Goal: Ask a question: Seek information or help from site administrators or community

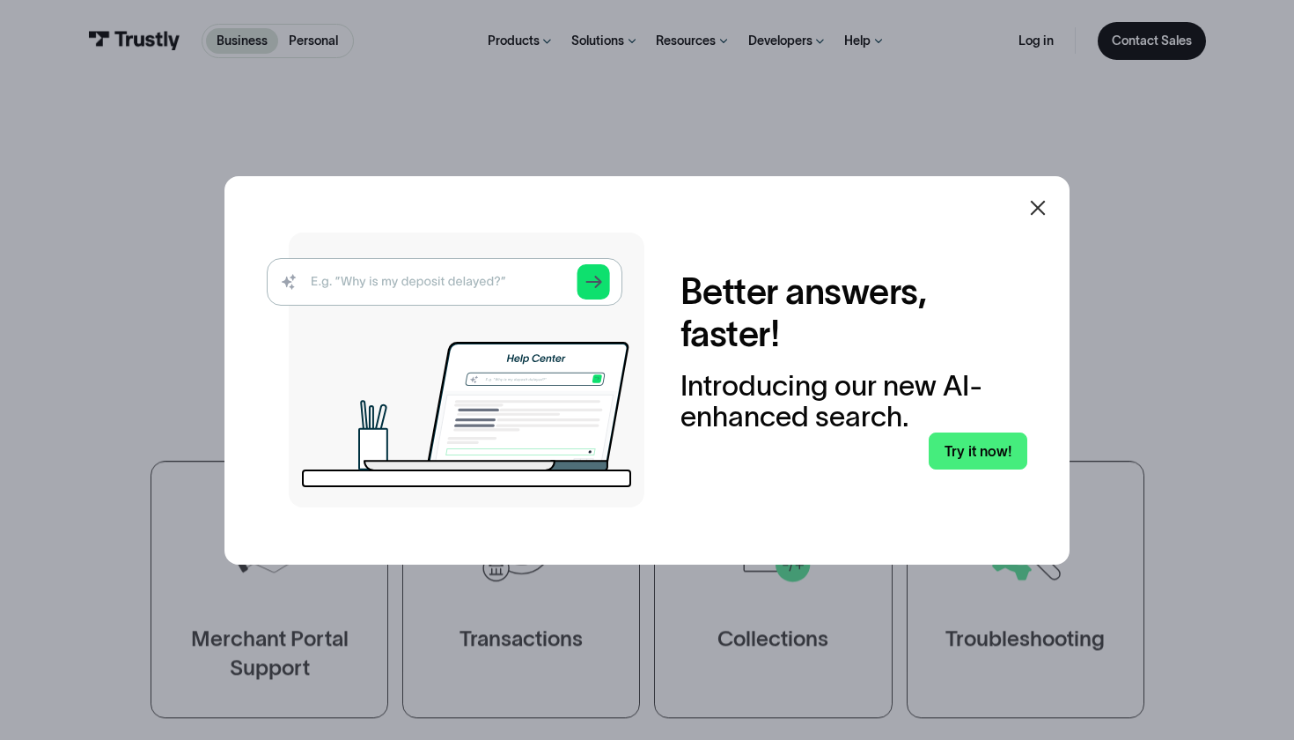
click at [1038, 218] on div at bounding box center [1037, 207] width 21 height 21
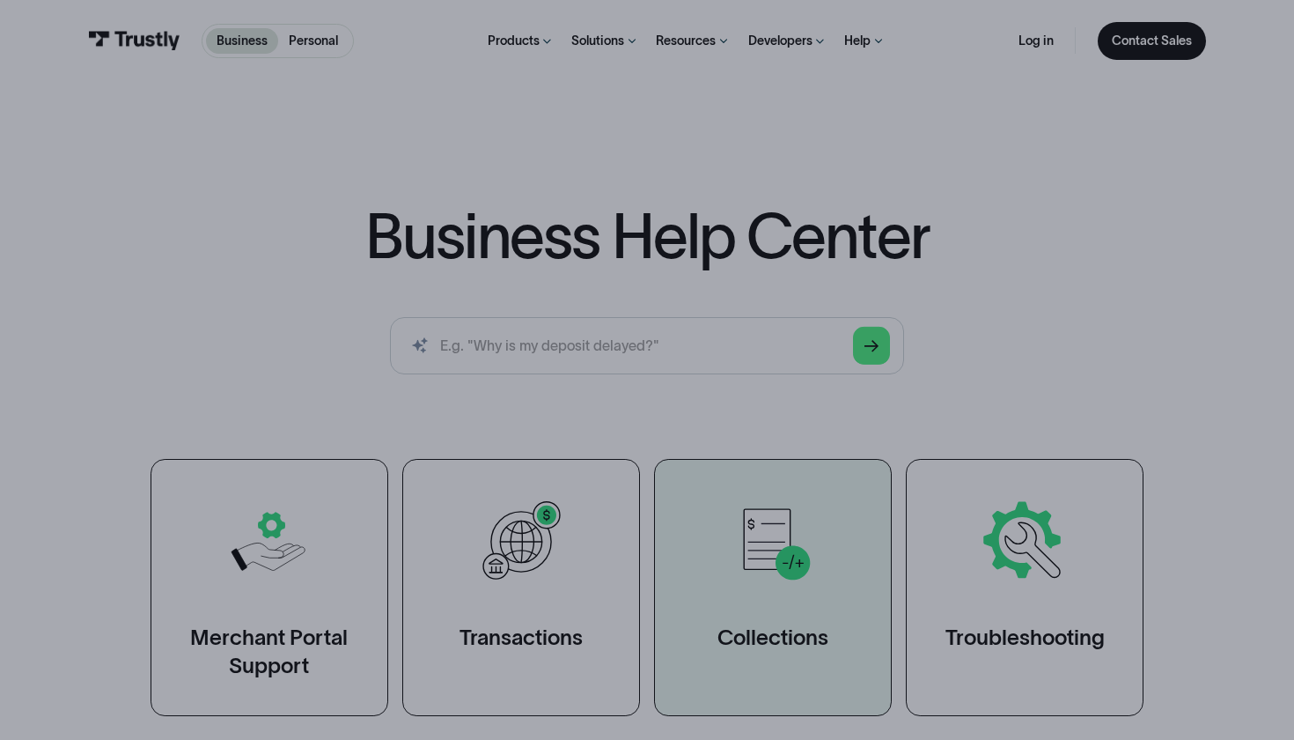
drag, startPoint x: 1036, startPoint y: 210, endPoint x: 782, endPoint y: 482, distance: 373.2
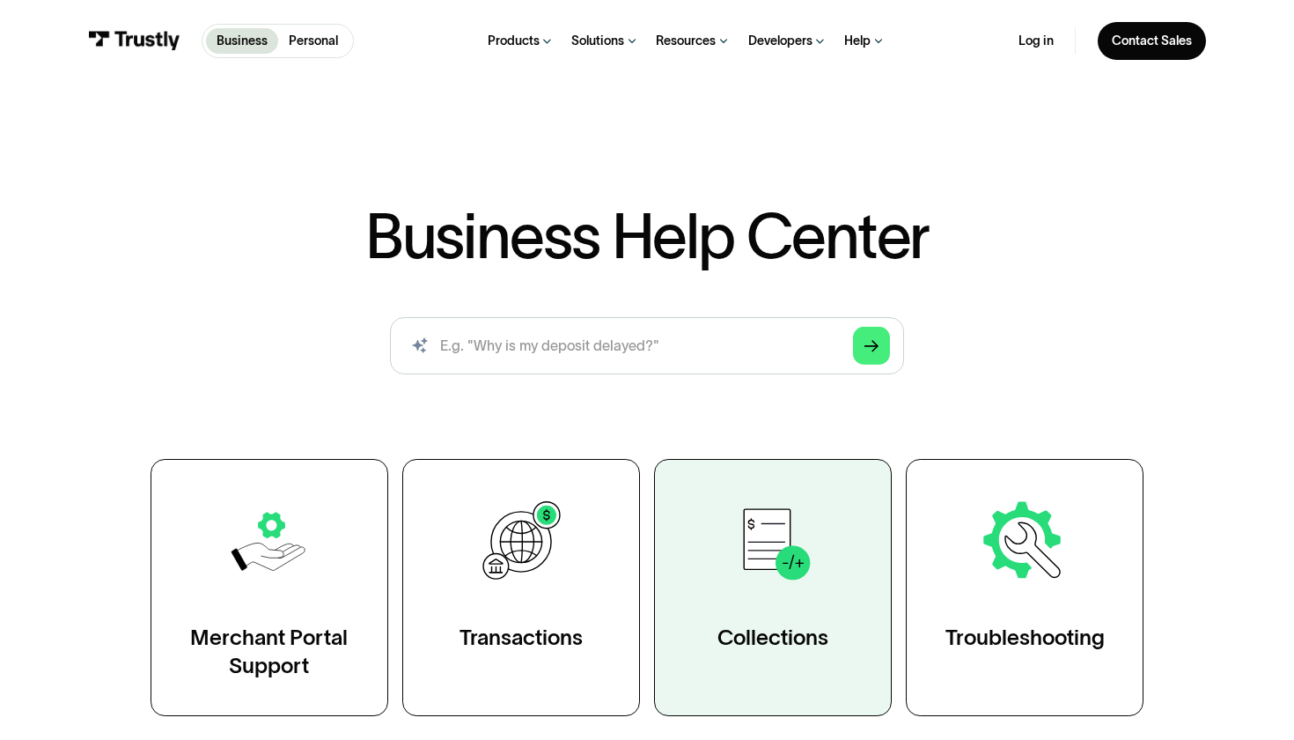
scroll to position [194, 0]
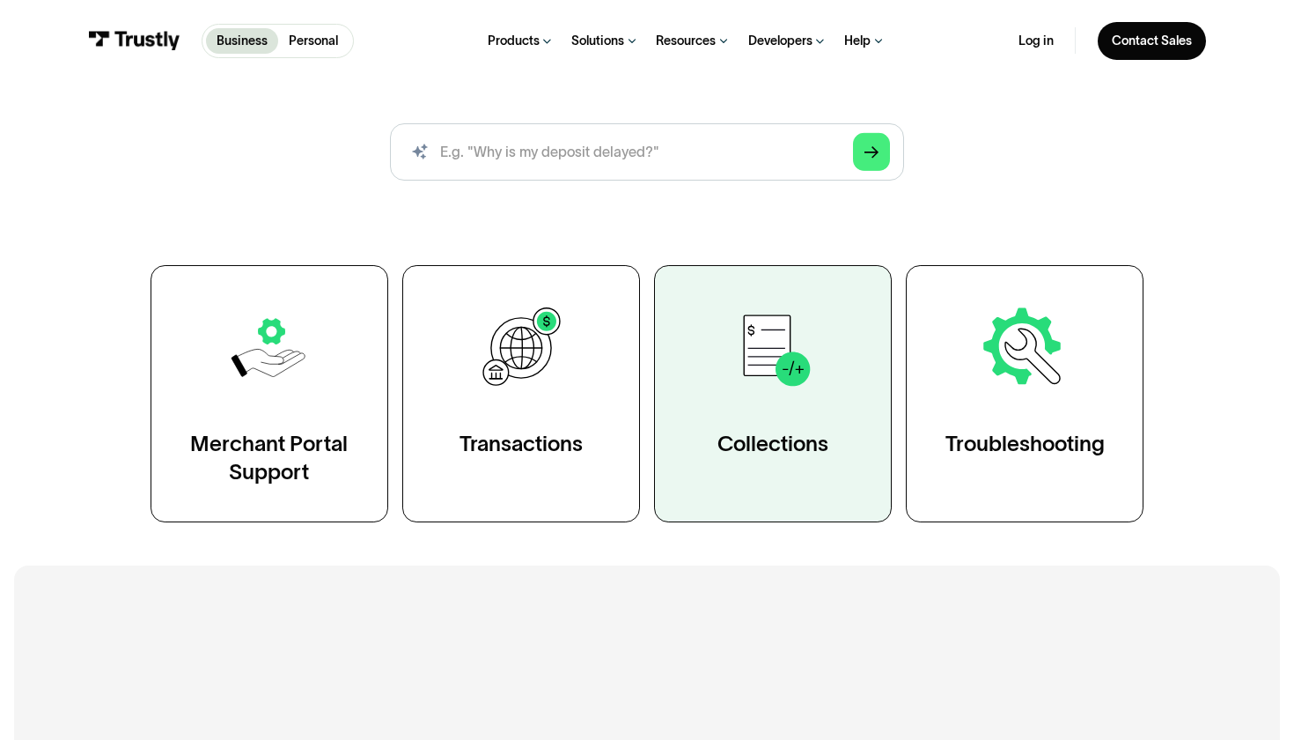
click at [781, 468] on link "Collections" at bounding box center [773, 393] width 238 height 257
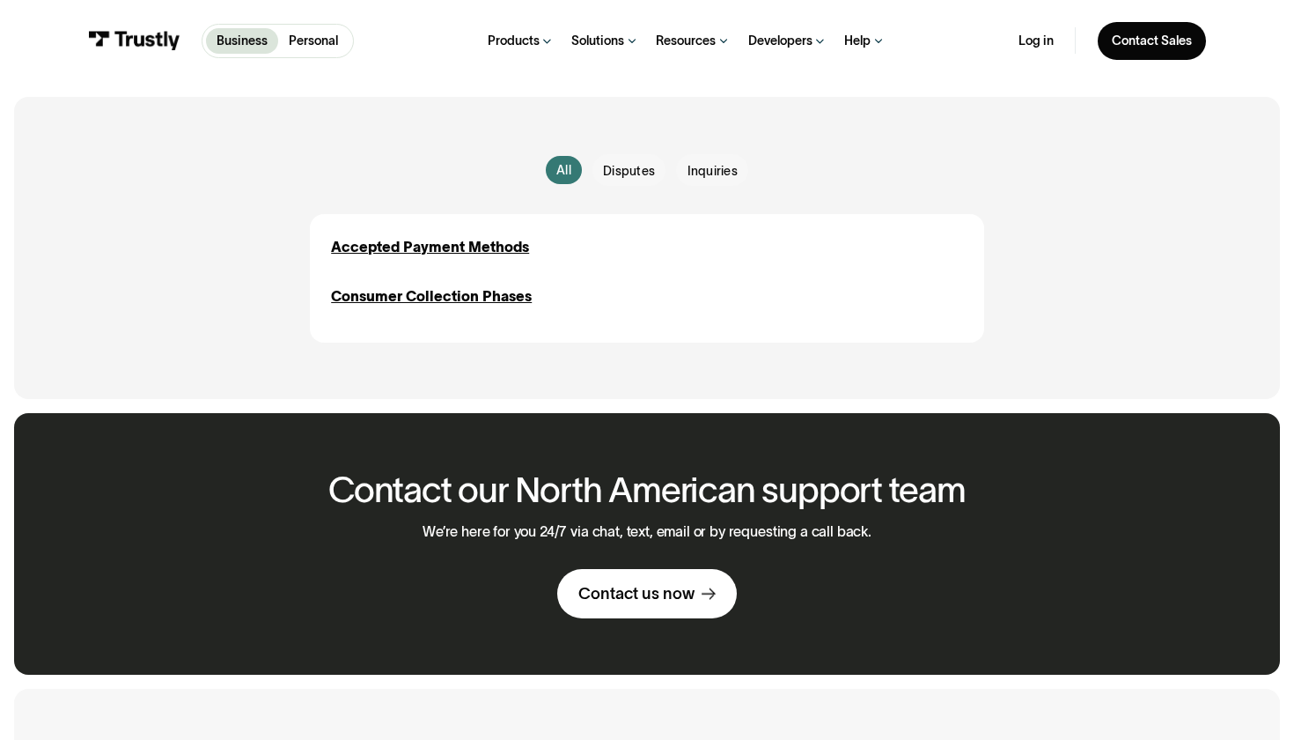
scroll to position [324, 0]
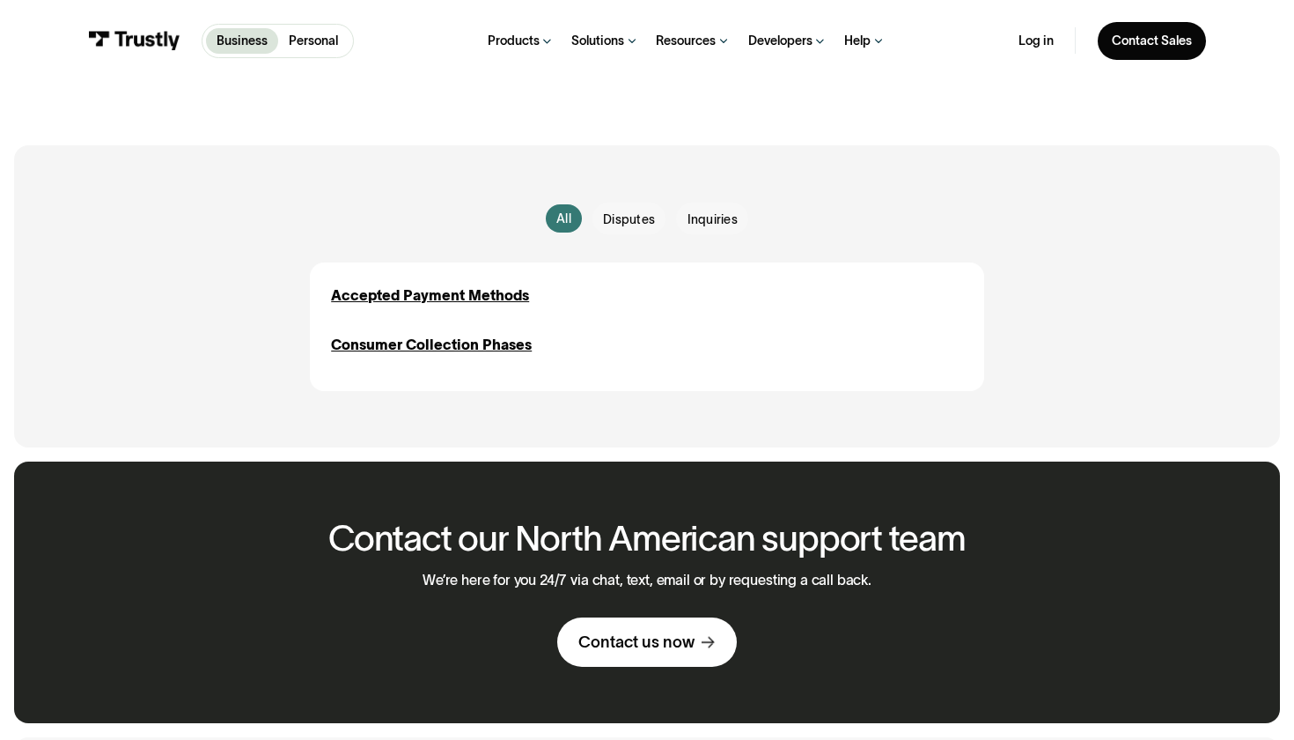
click at [612, 637] on div "Contact us now" at bounding box center [636, 641] width 116 height 21
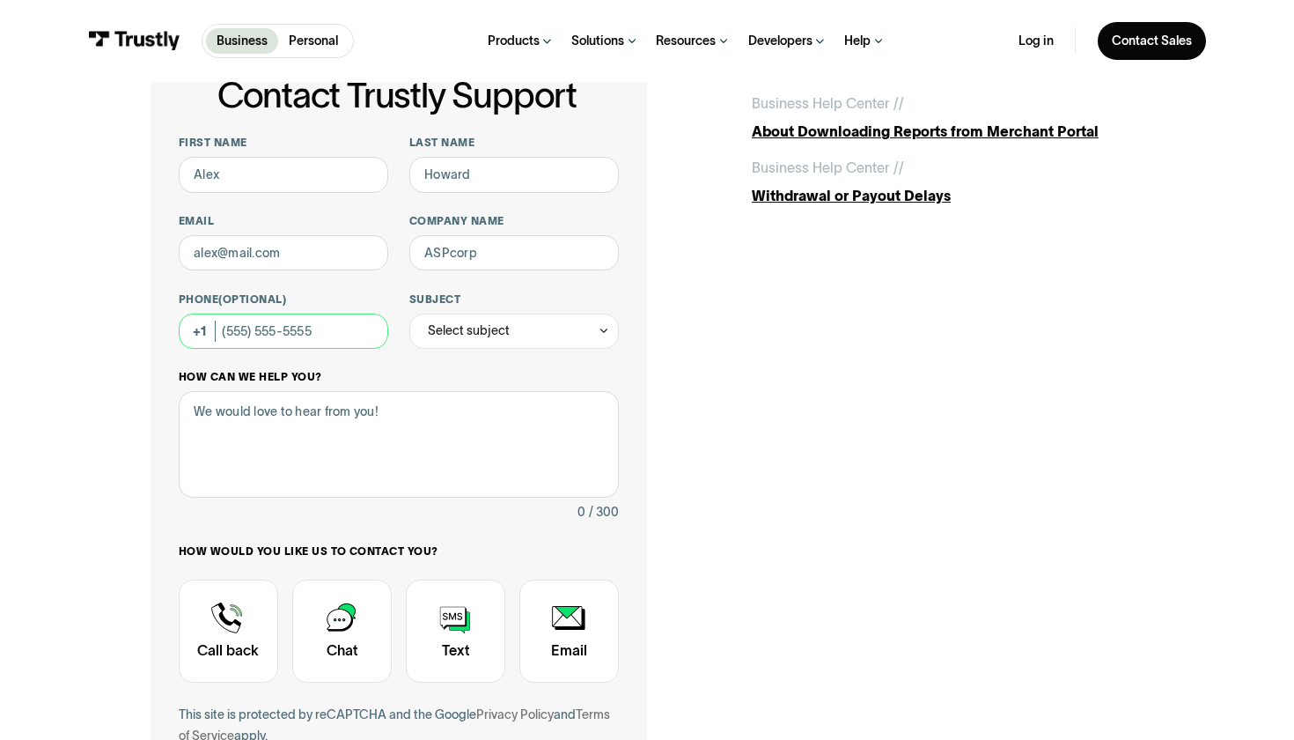
scroll to position [108, 0]
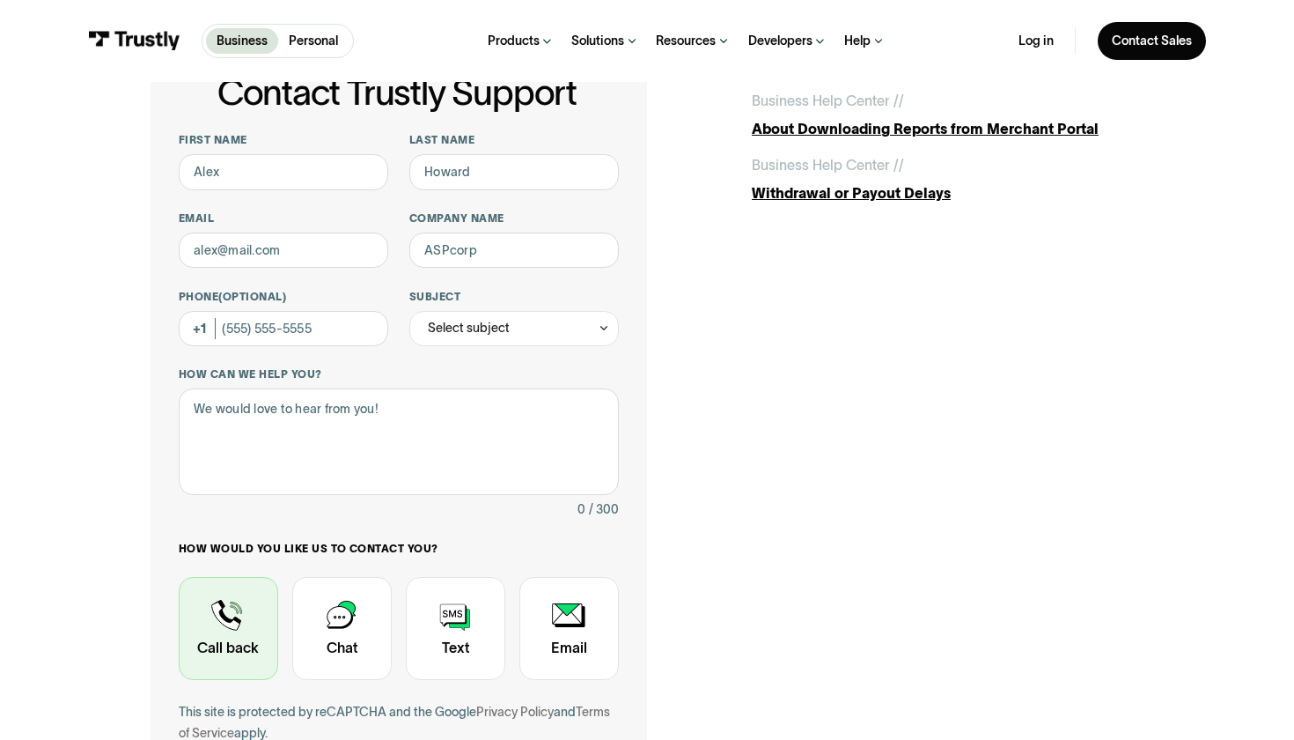
click at [243, 641] on div "Contact Trustly Support" at bounding box center [228, 628] width 99 height 103
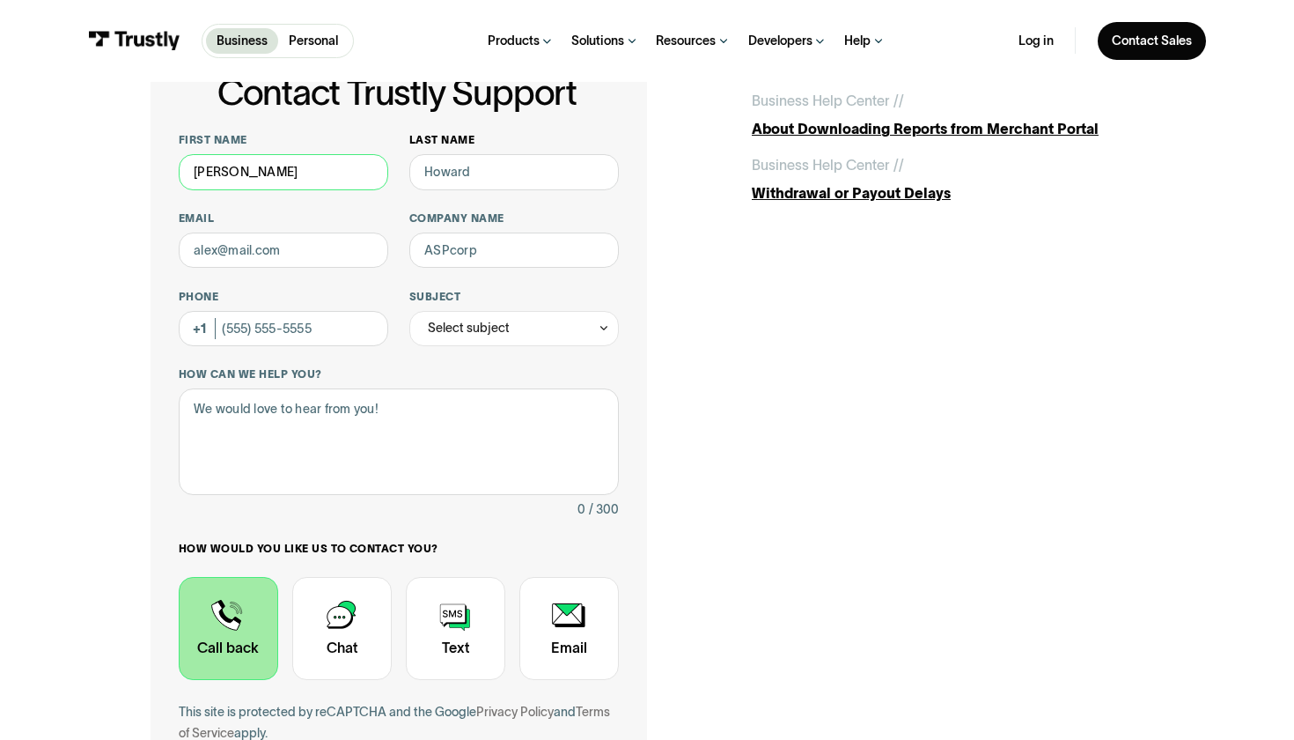
type input "[PERSON_NAME]"
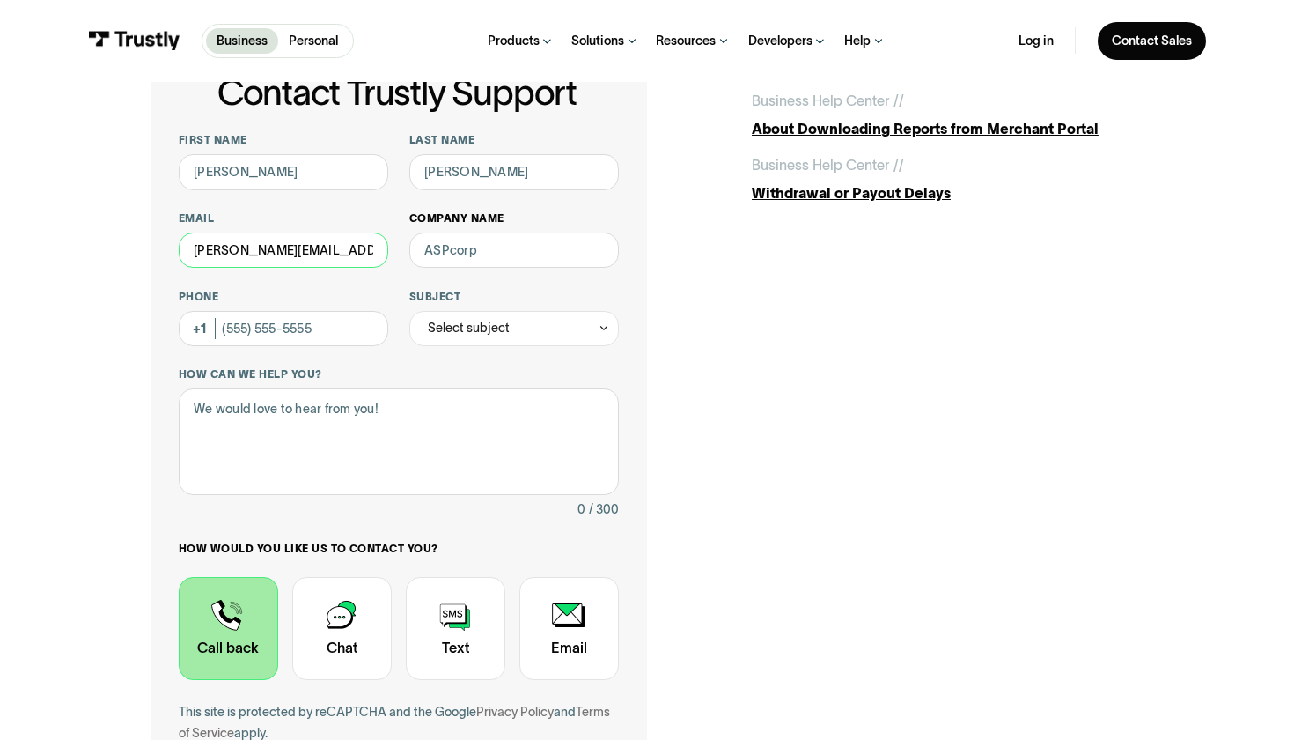
type input "[PERSON_NAME][EMAIL_ADDRESS][DOMAIN_NAME]"
click at [604, 261] on input "Company name" at bounding box center [514, 249] width 210 height 35
click at [604, 244] on input "Company name" at bounding box center [514, 249] width 210 height 35
click at [600, 249] on input "Company name" at bounding box center [514, 249] width 210 height 35
click at [453, 313] on div "Select subject" at bounding box center [514, 328] width 210 height 35
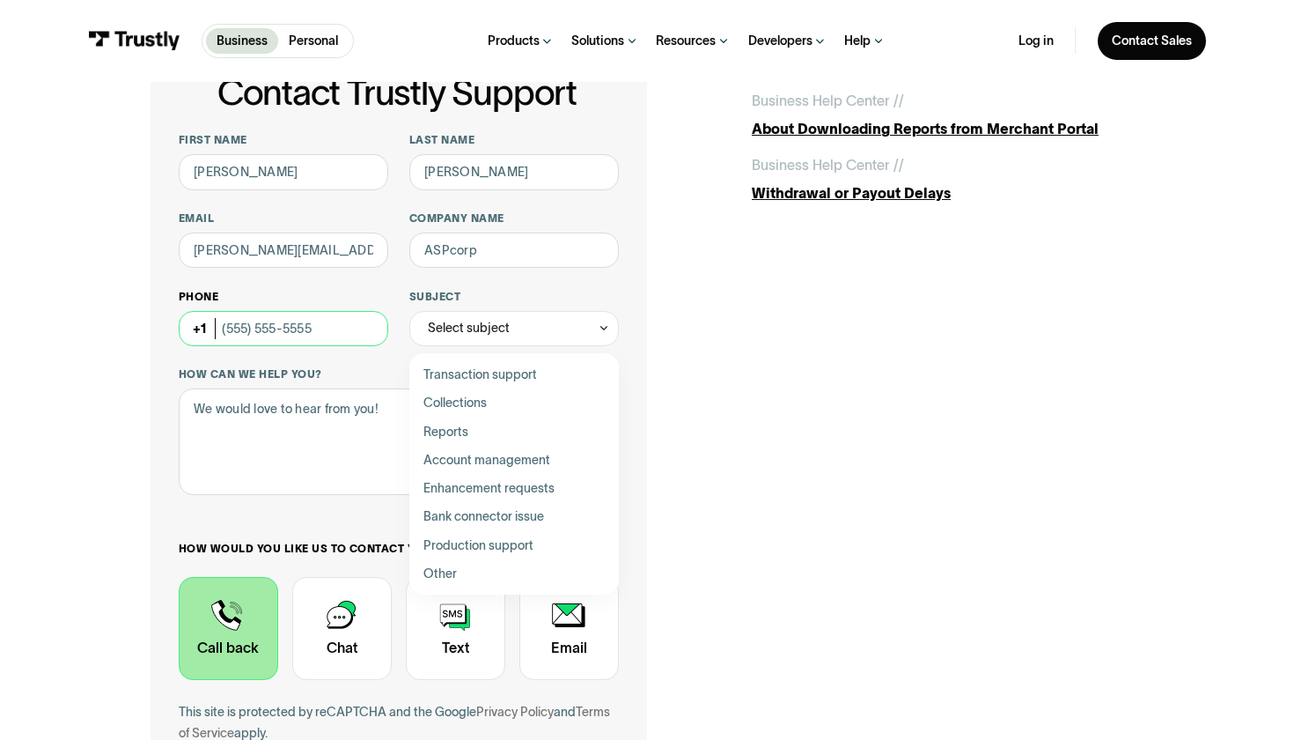
click at [340, 325] on input "Phone (Optional)" at bounding box center [284, 328] width 210 height 35
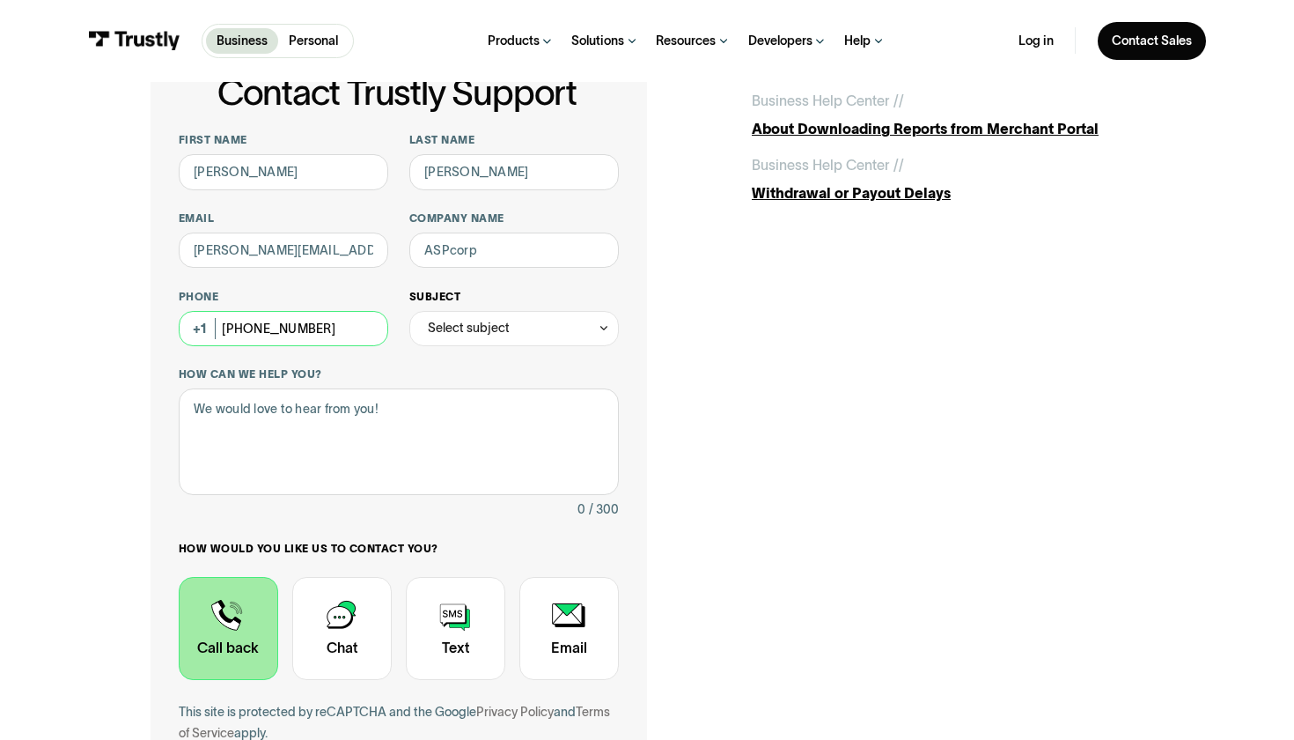
type input "[PHONE_NUMBER]"
click at [500, 335] on div "Select subject" at bounding box center [469, 327] width 82 height 21
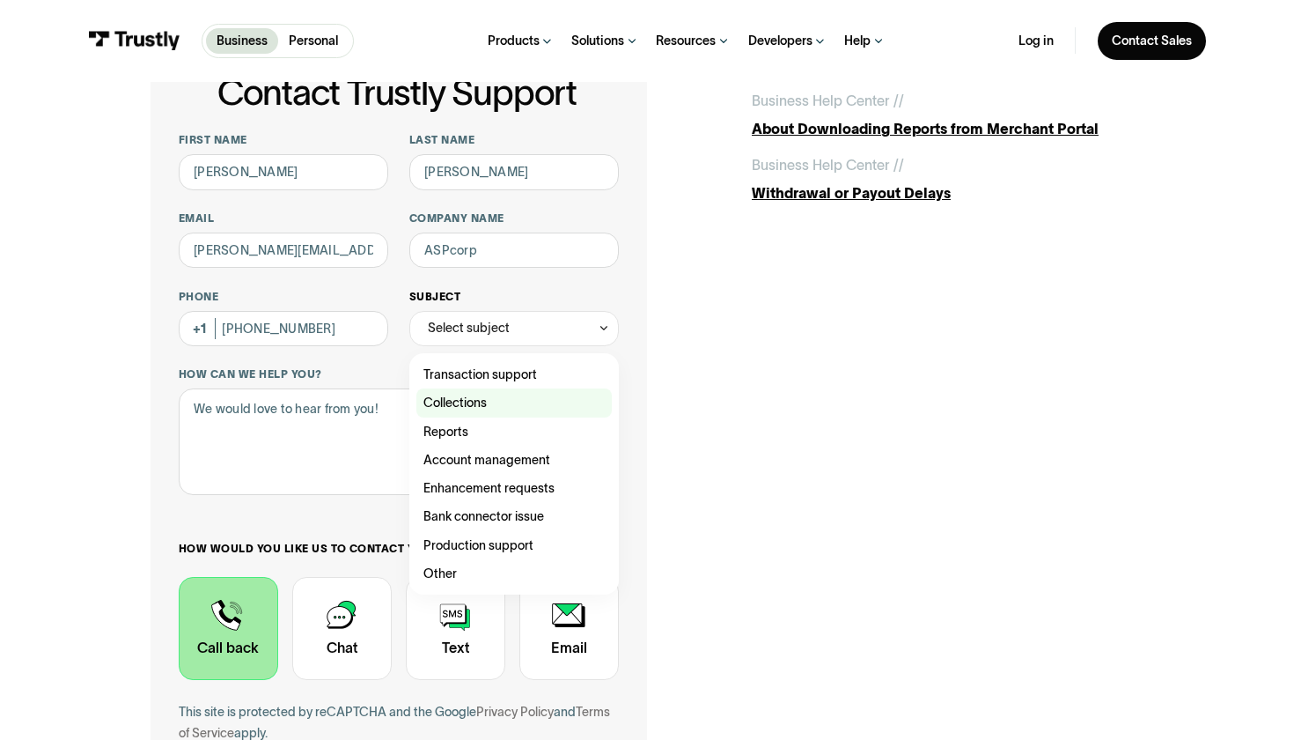
click at [470, 406] on div "Contact Trustly Support" at bounding box center [513, 402] width 195 height 28
type input "**********"
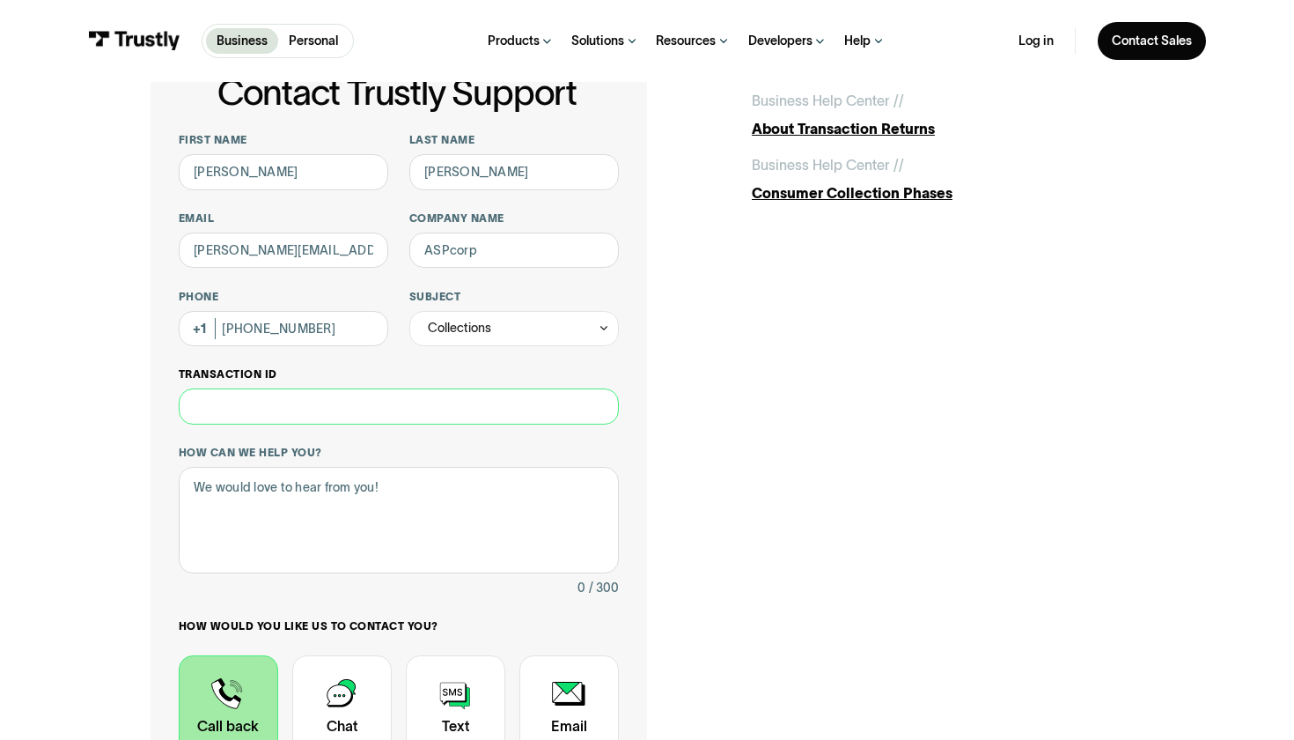
click at [276, 395] on input "Transaction ID" at bounding box center [399, 405] width 440 height 35
paste input "**********"
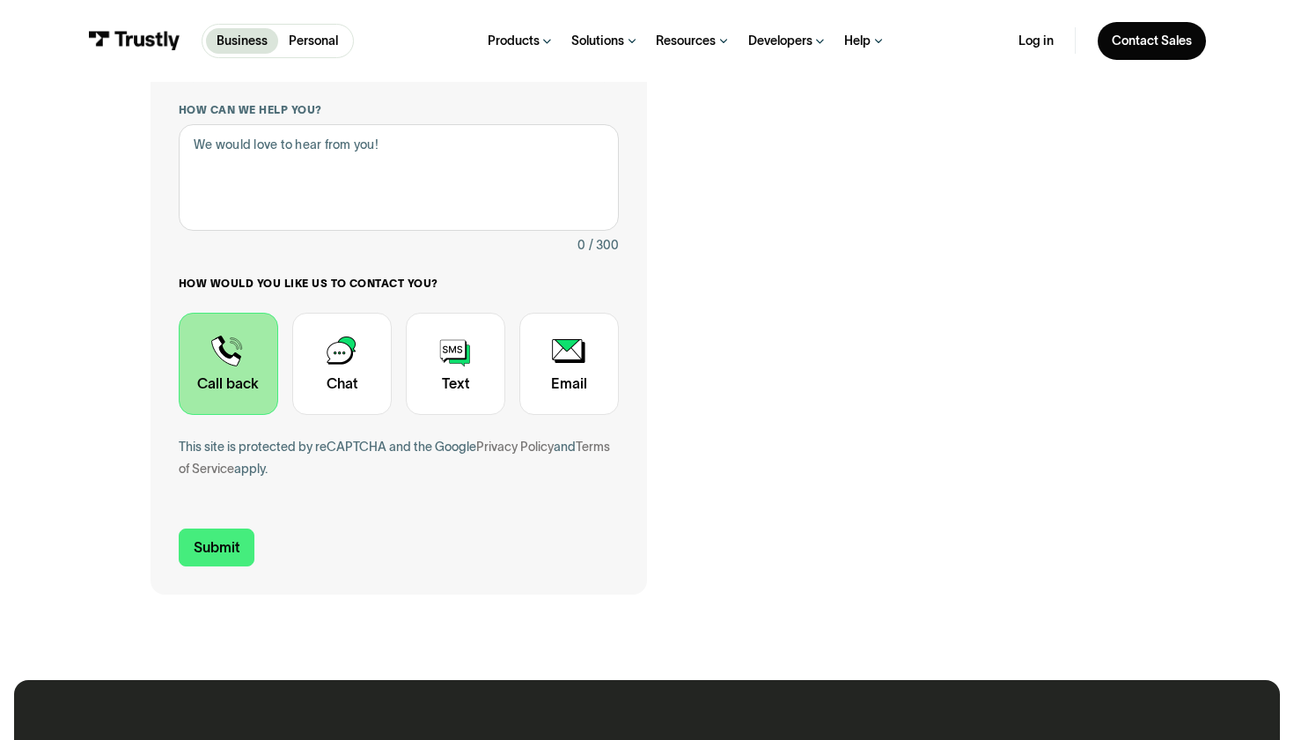
scroll to position [552, 0]
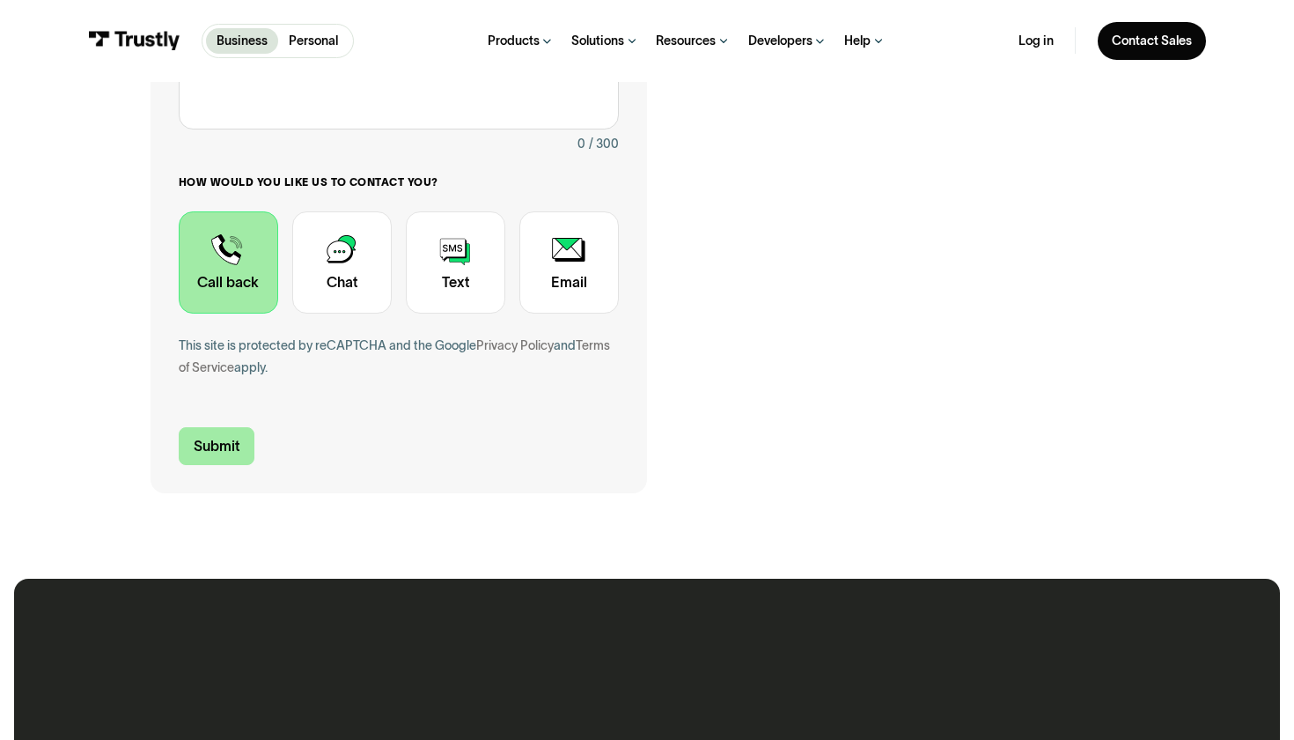
type input "**********"
click at [217, 444] on input "Submit" at bounding box center [217, 445] width 76 height 37
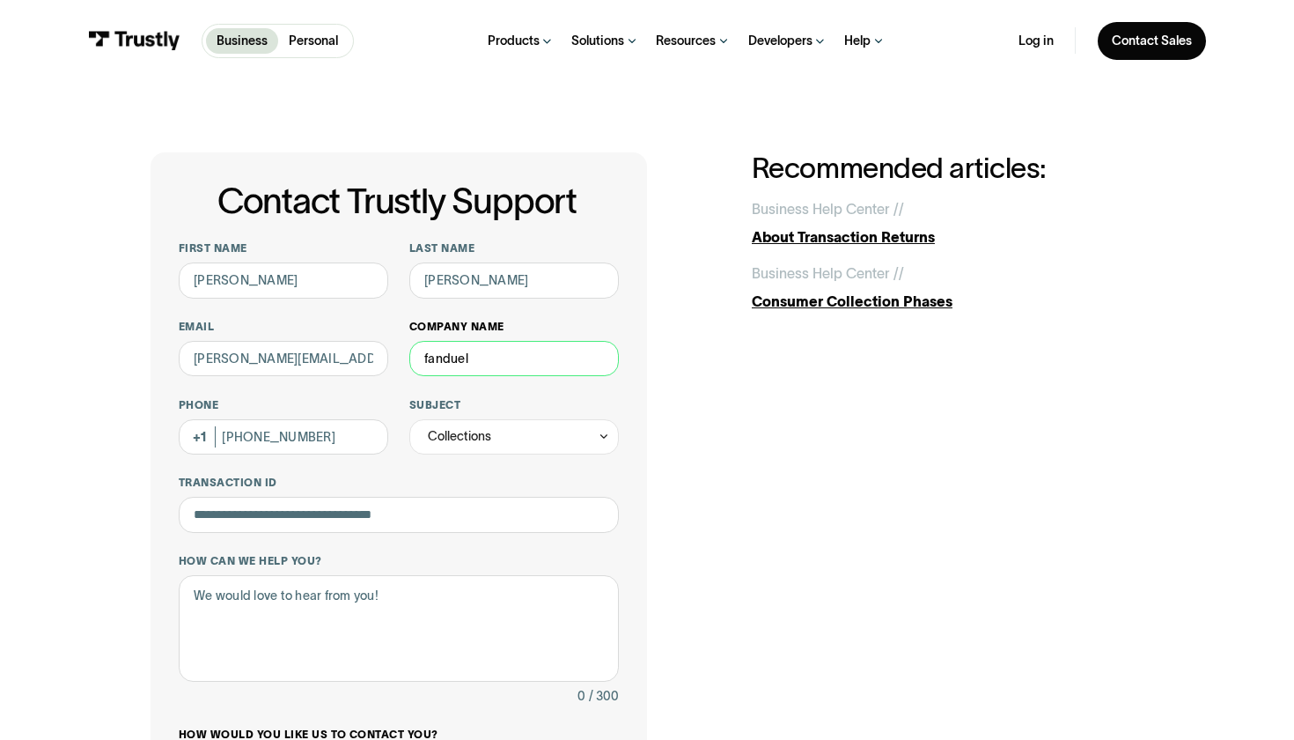
scroll to position [461, 0]
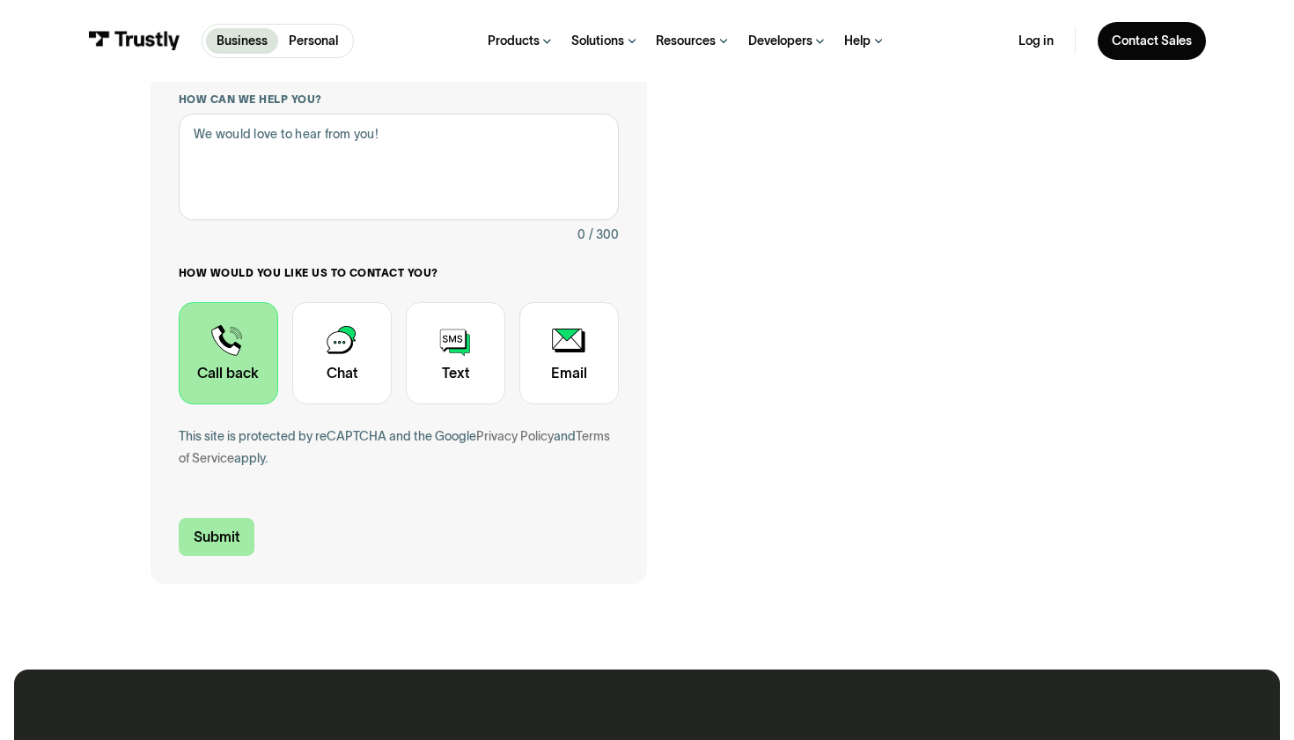
type input "fanduel"
click at [225, 523] on input "Submit" at bounding box center [217, 536] width 76 height 37
type textarea "need help"
click at [212, 519] on input "Submit" at bounding box center [217, 536] width 76 height 37
type input "[PHONE_NUMBER]"
